Goal: Task Accomplishment & Management: Complete application form

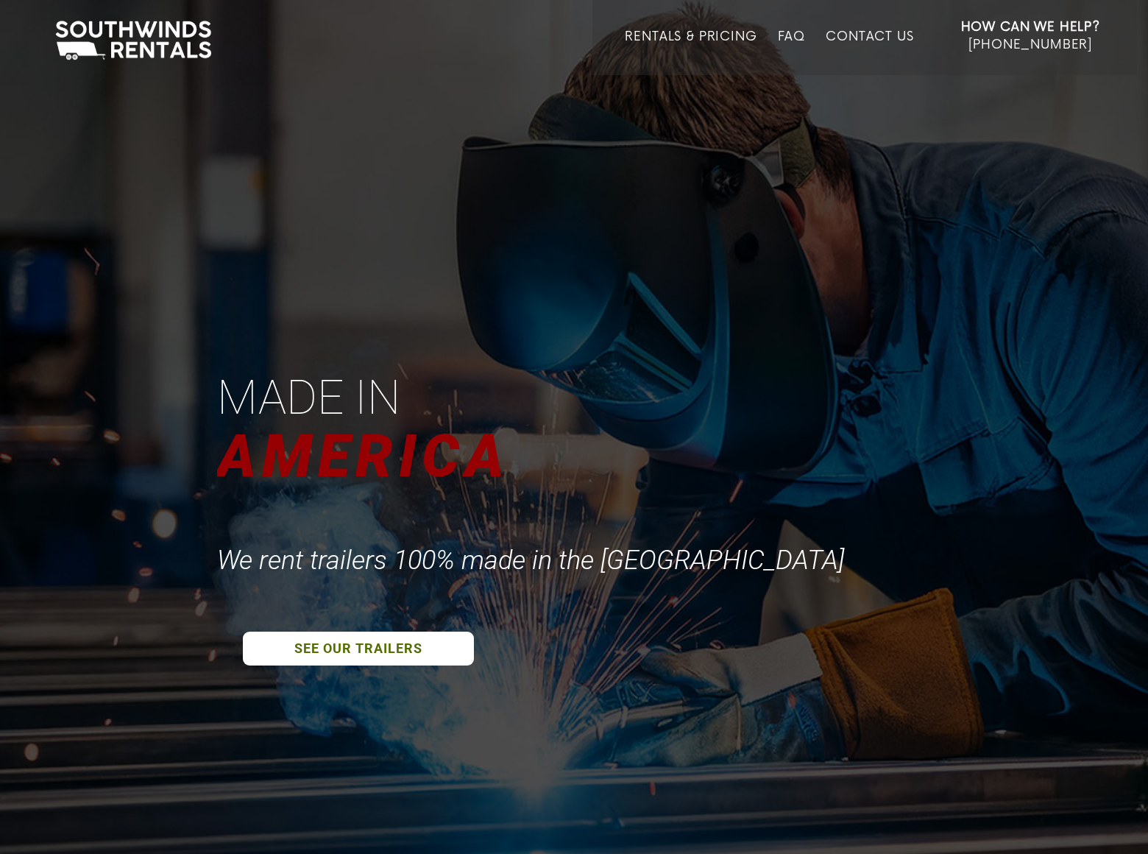
scroll to position [2809, 0]
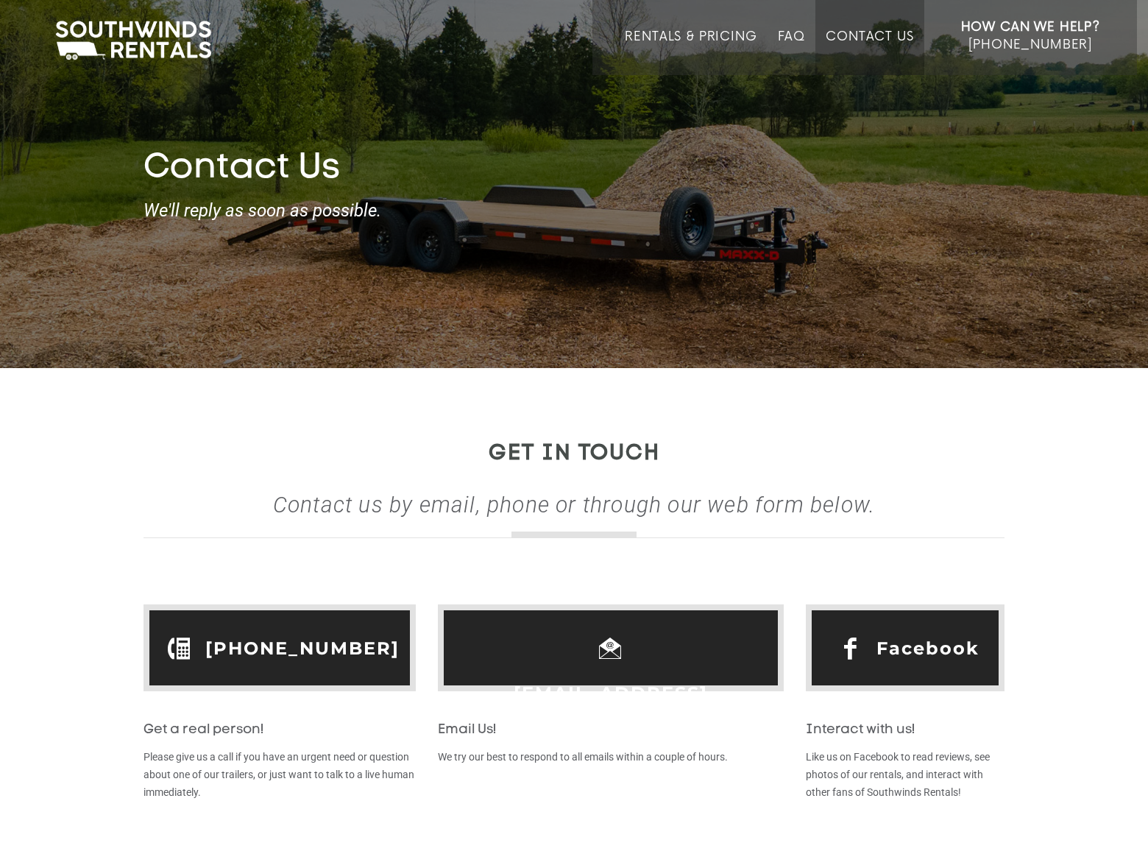
scroll to position [629, 0]
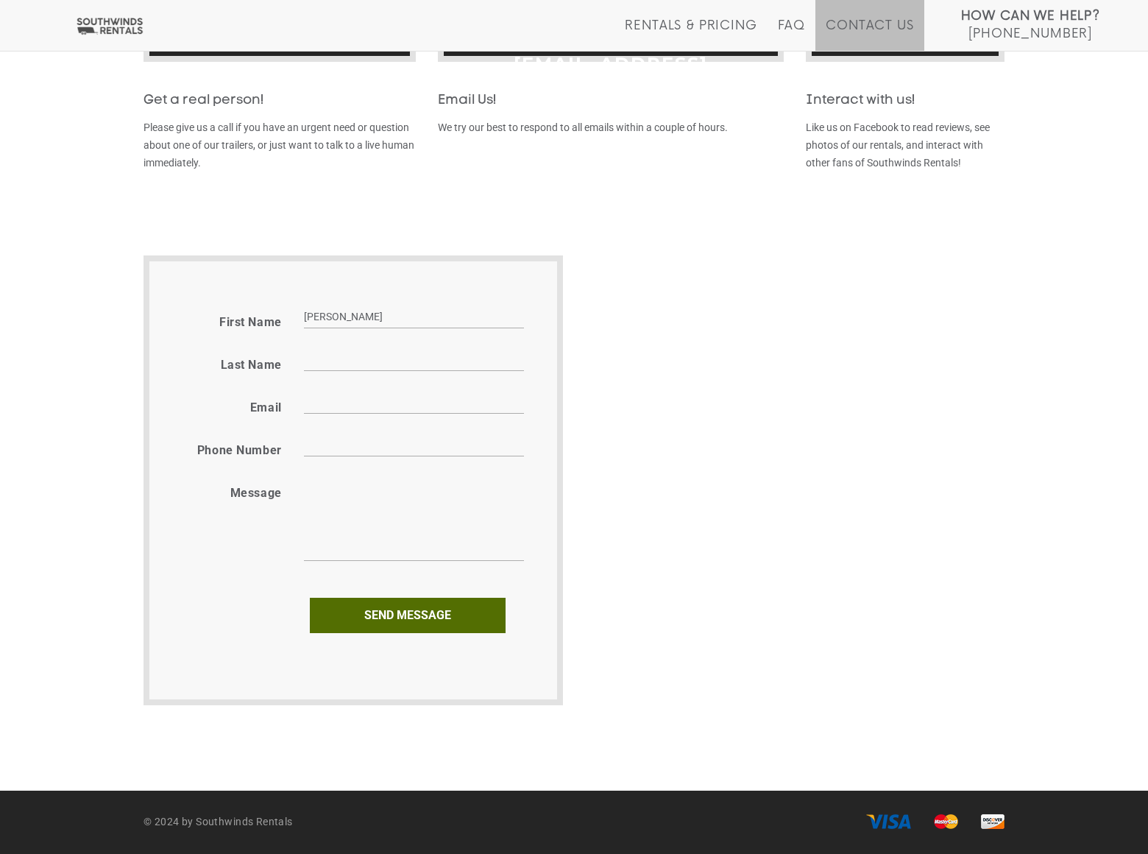
type input "[PERSON_NAME]"
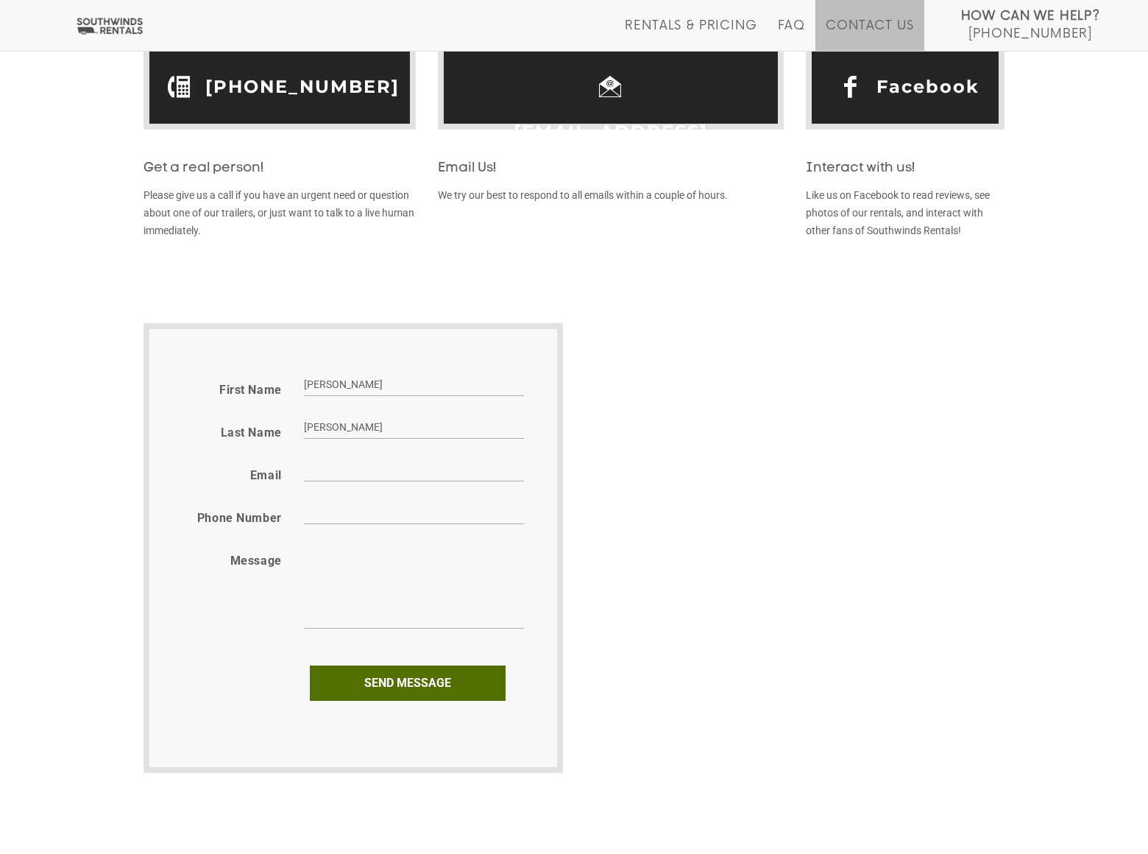
type input "[PERSON_NAME]"
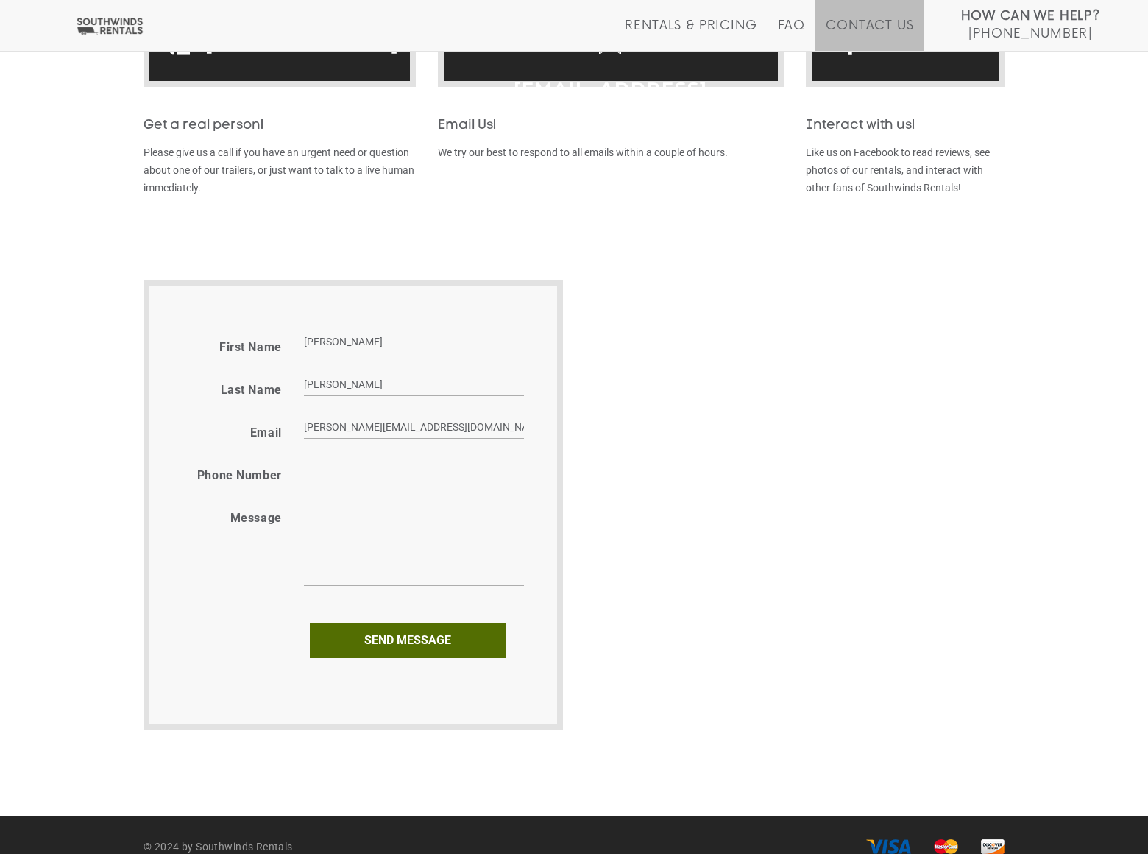
type input "[PERSON_NAME][EMAIL_ADDRESS][DOMAIN_NAME]"
type input "8054002077"
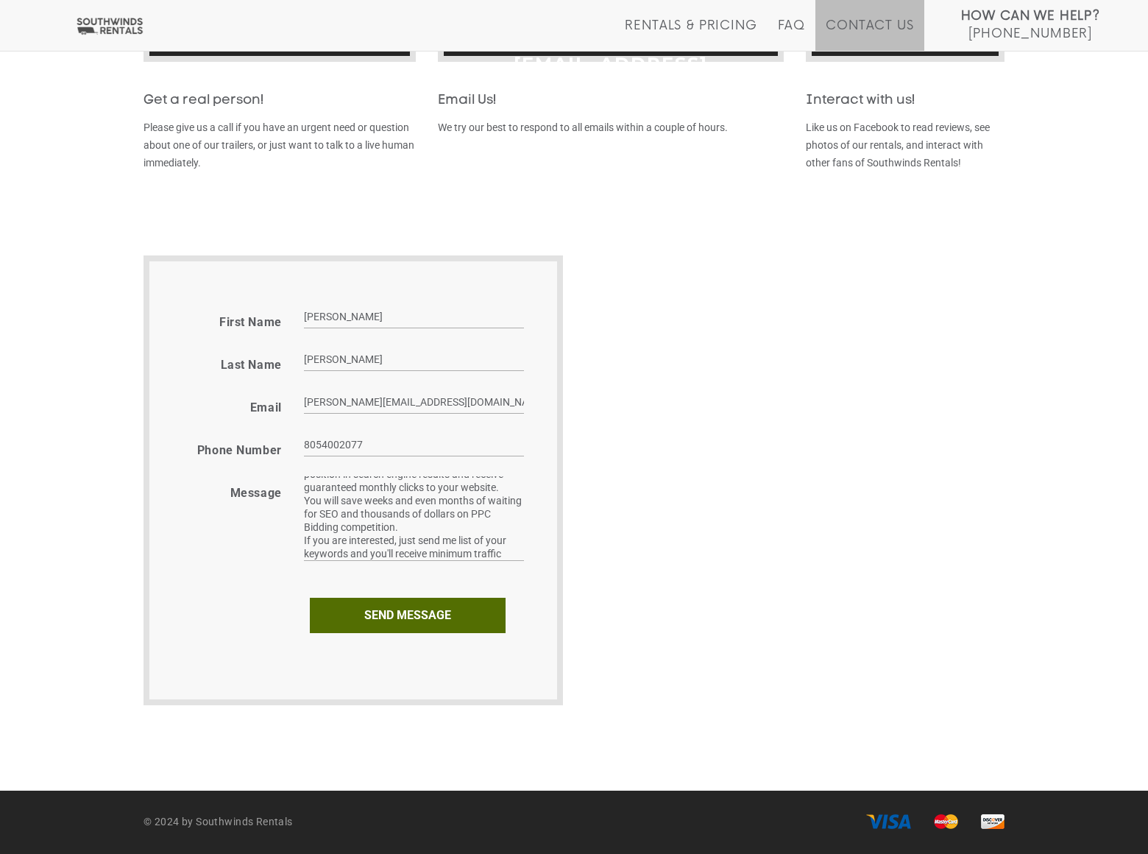
scroll to position [78, 0]
type textarea "You can get more keyword targeted traffic to your website from Google and other…"
click at [407, 615] on input "Send message" at bounding box center [408, 615] width 196 height 35
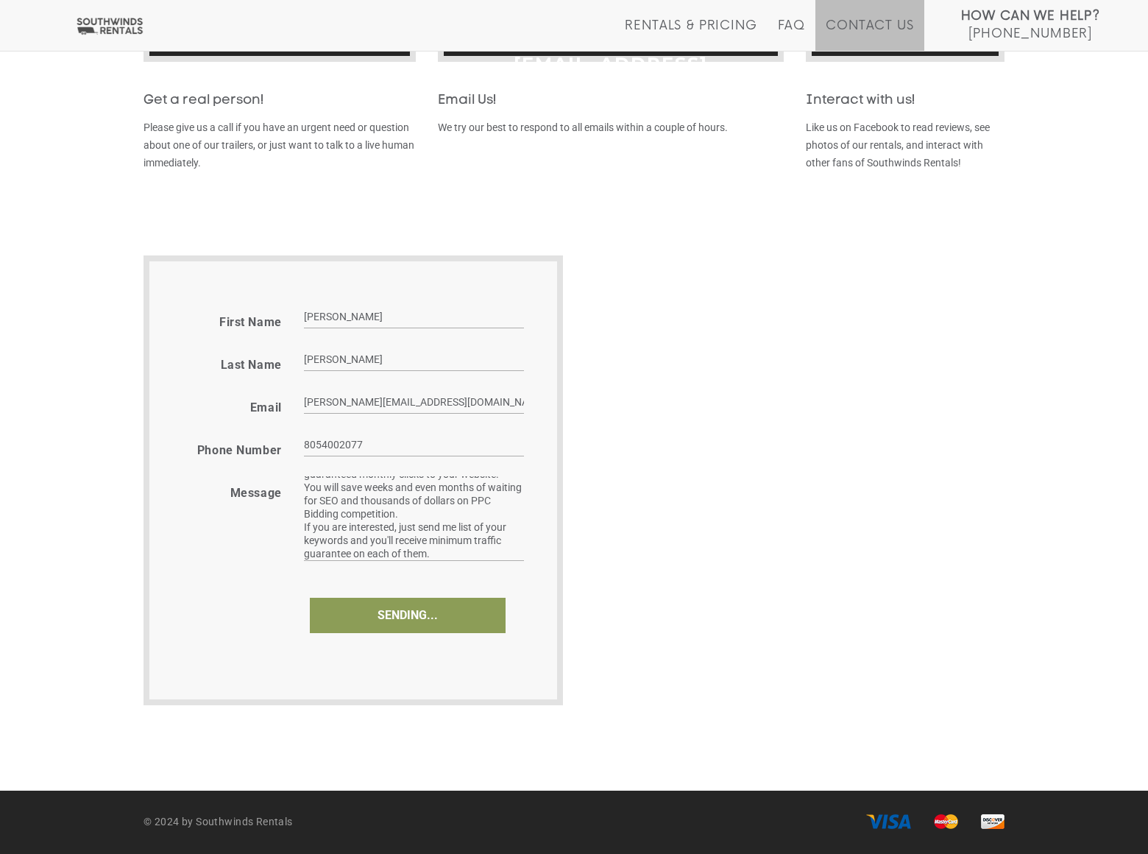
type input "Send enquiry"
